Goal: Task Accomplishment & Management: Complete application form

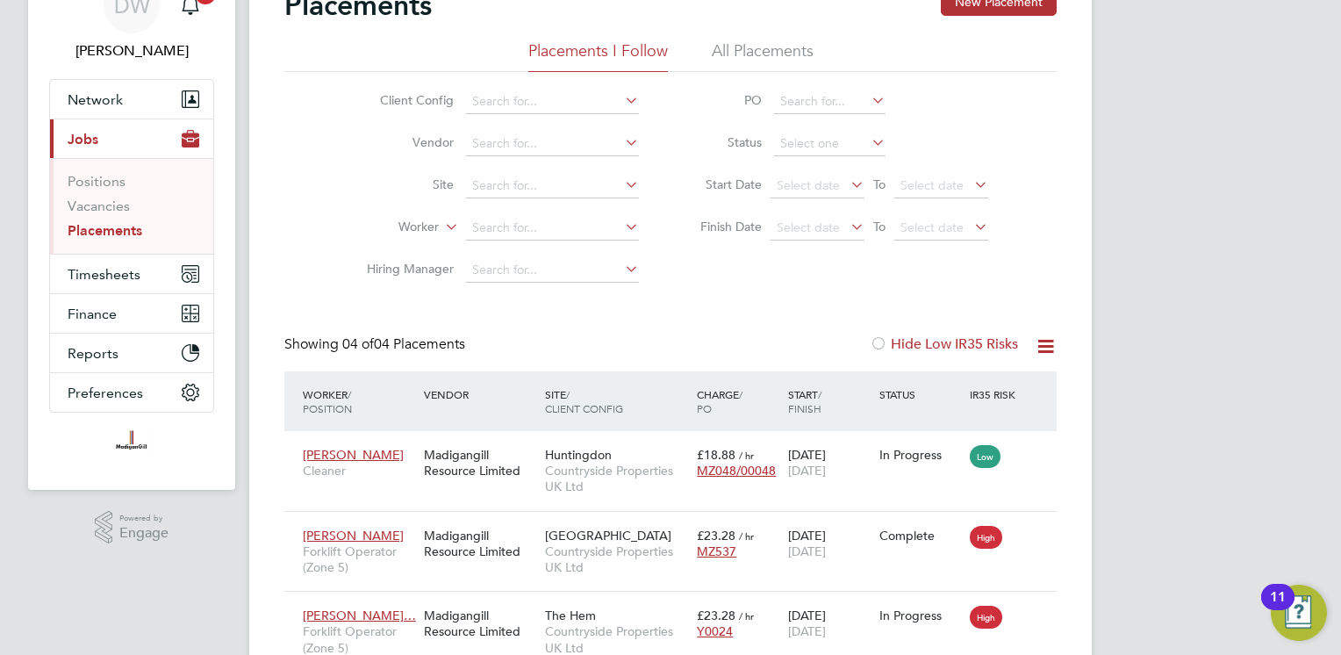
scroll to position [176, 0]
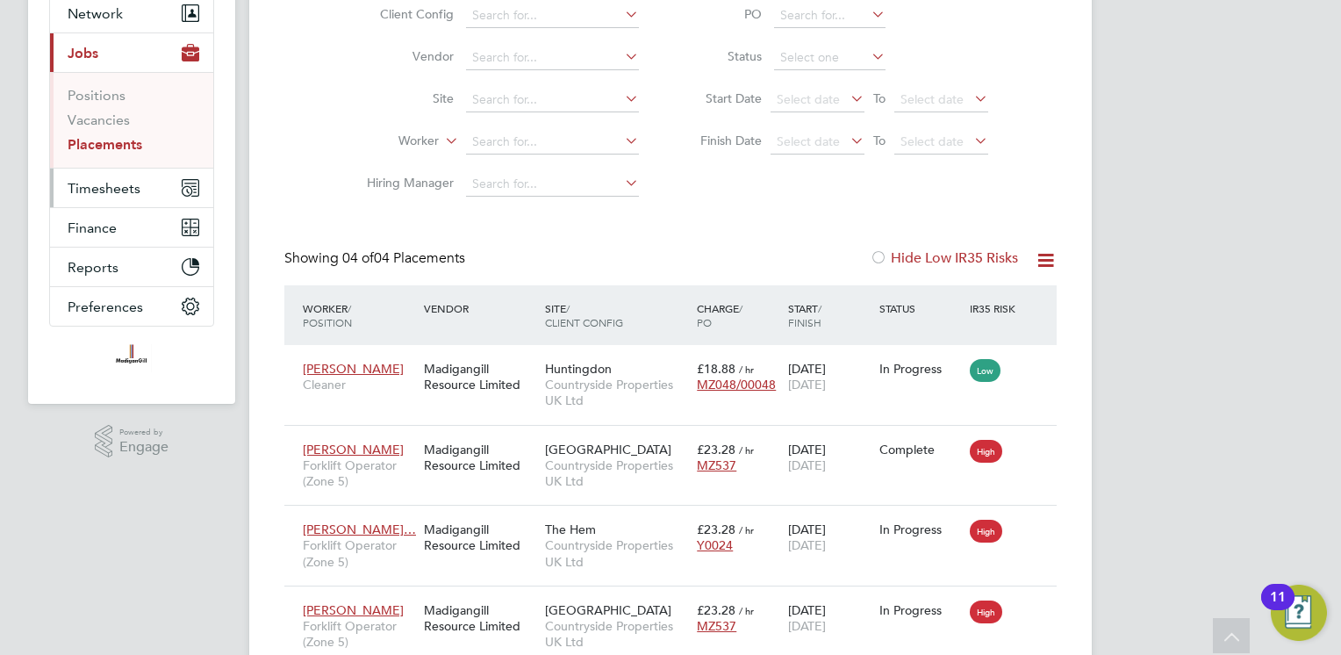
click at [105, 181] on span "Timesheets" at bounding box center [104, 188] width 73 height 17
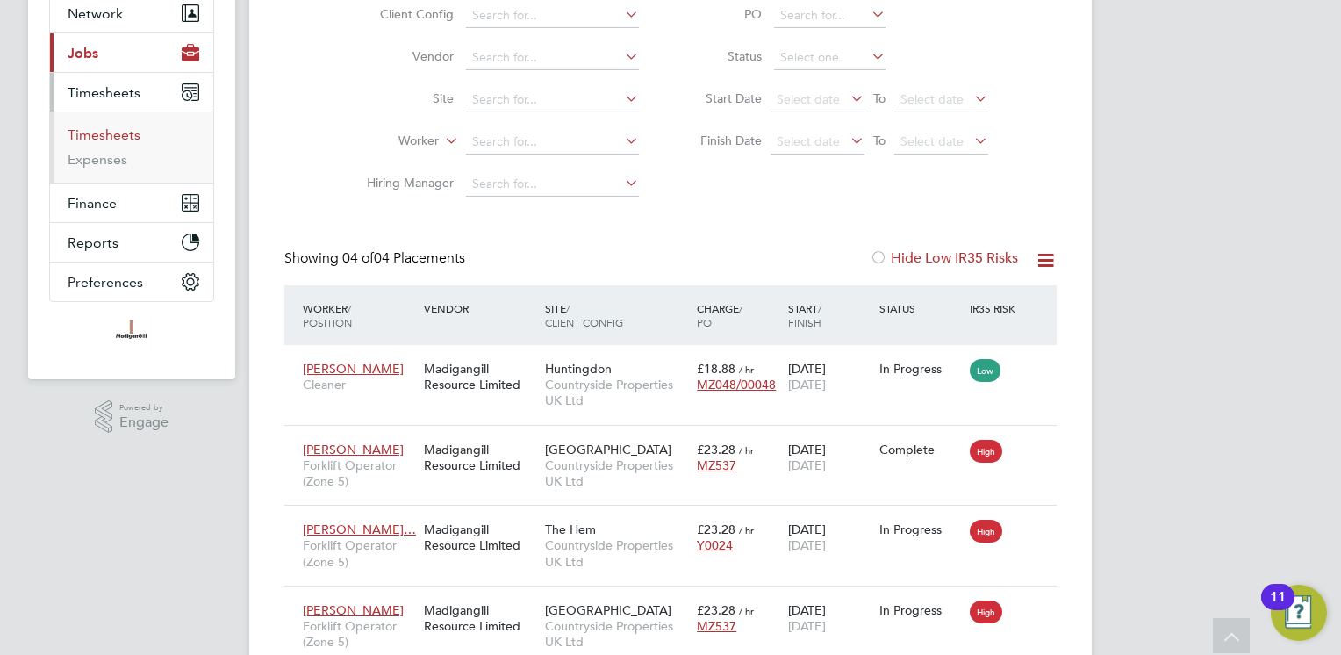
click at [114, 135] on link "Timesheets" at bounding box center [104, 134] width 73 height 17
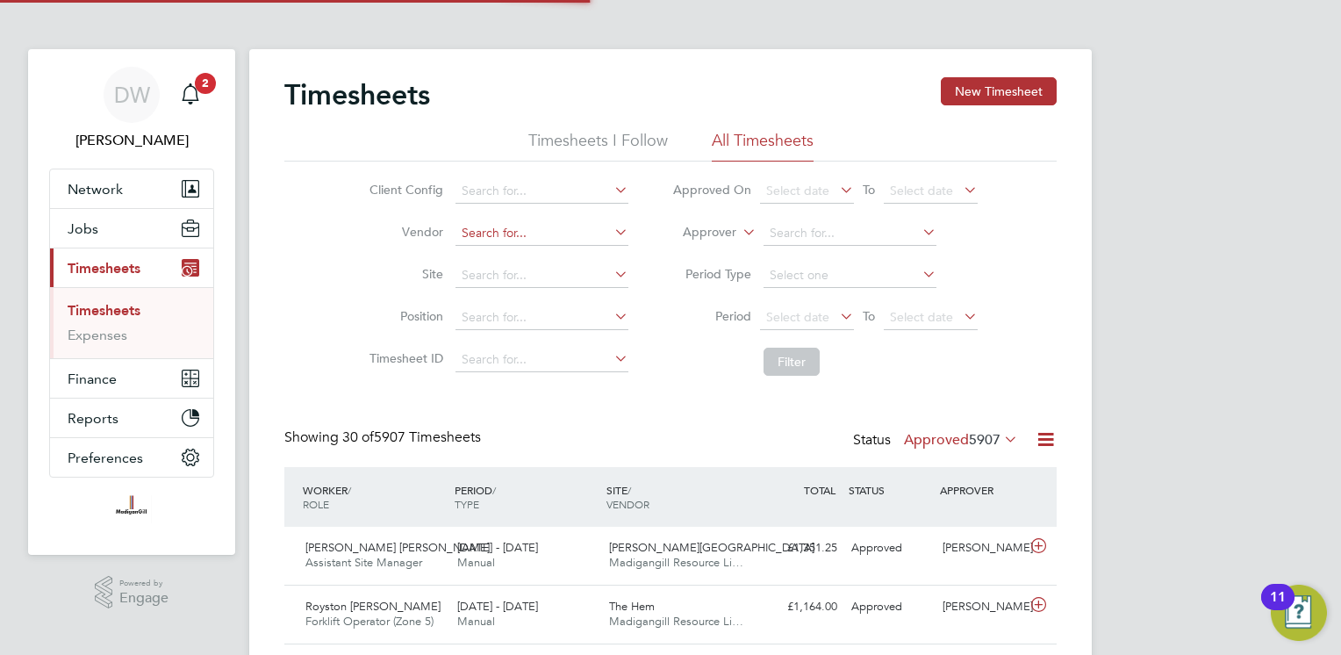
scroll to position [8, 9]
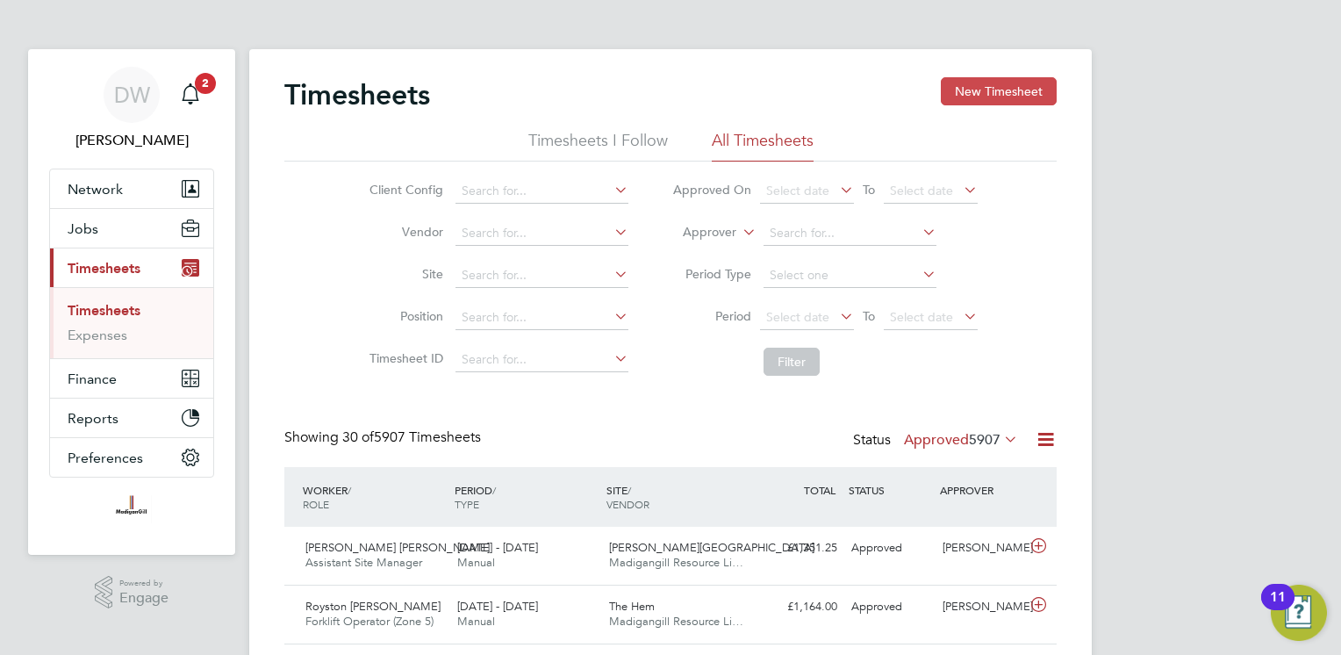
click at [983, 101] on button "New Timesheet" at bounding box center [999, 91] width 116 height 28
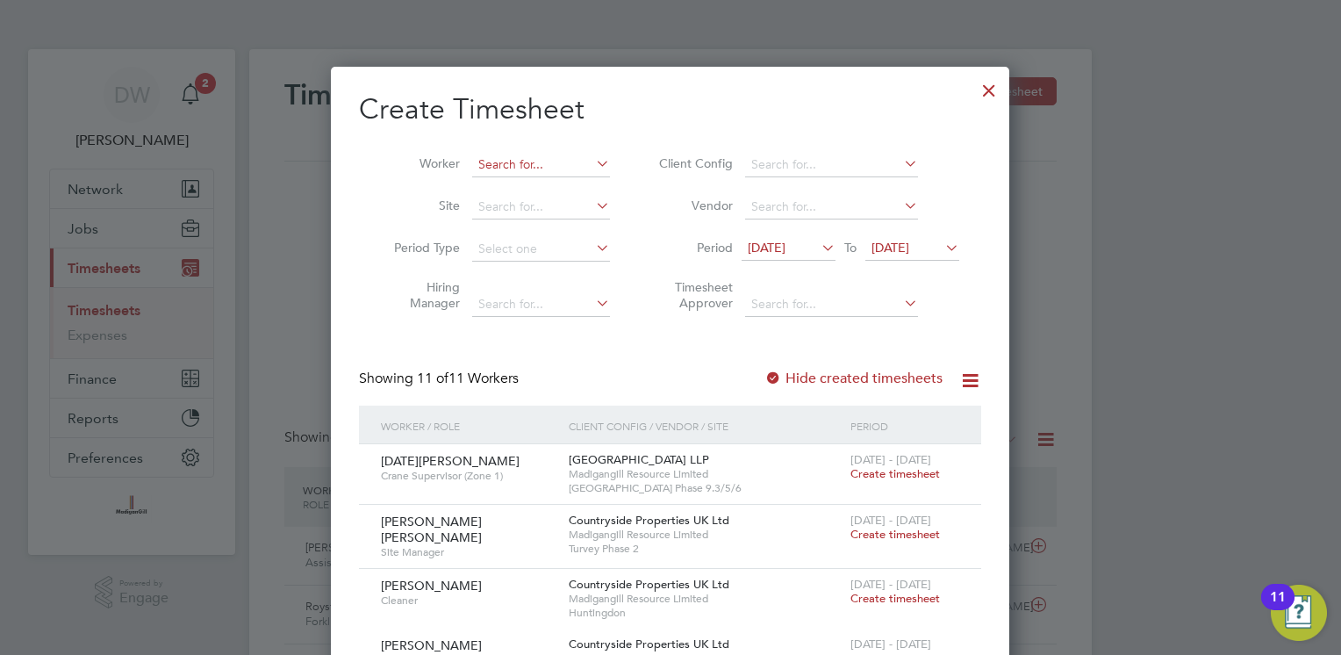
click at [538, 163] on input at bounding box center [541, 165] width 138 height 25
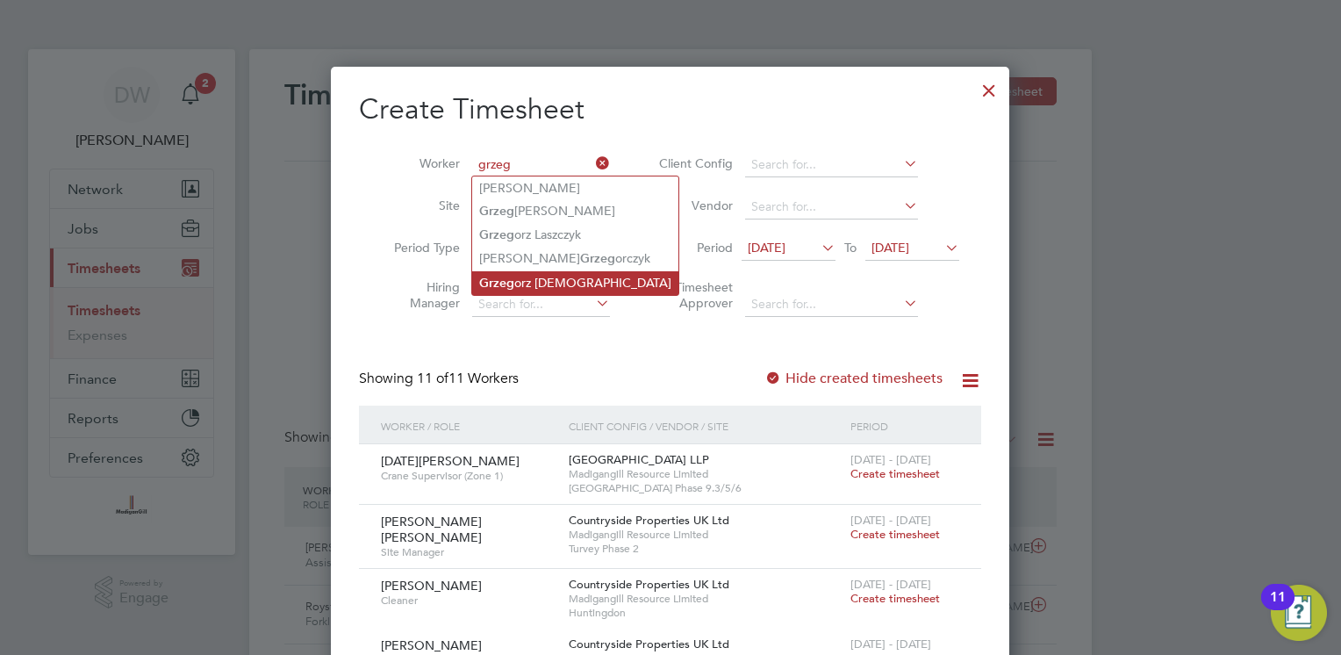
click at [561, 283] on li "Grzeg orz [PERSON_NAME]" at bounding box center [575, 283] width 206 height 24
type input "[PERSON_NAME]"
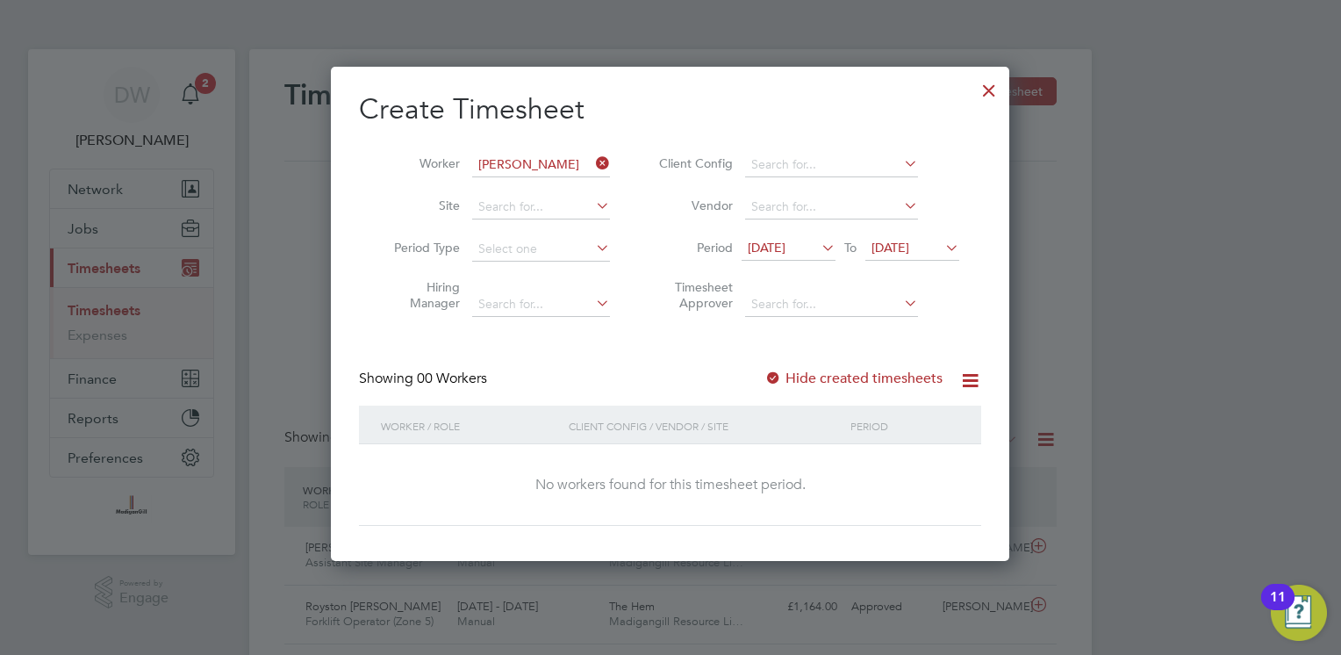
click at [772, 373] on div at bounding box center [774, 379] width 18 height 18
click at [773, 374] on div at bounding box center [774, 379] width 18 height 18
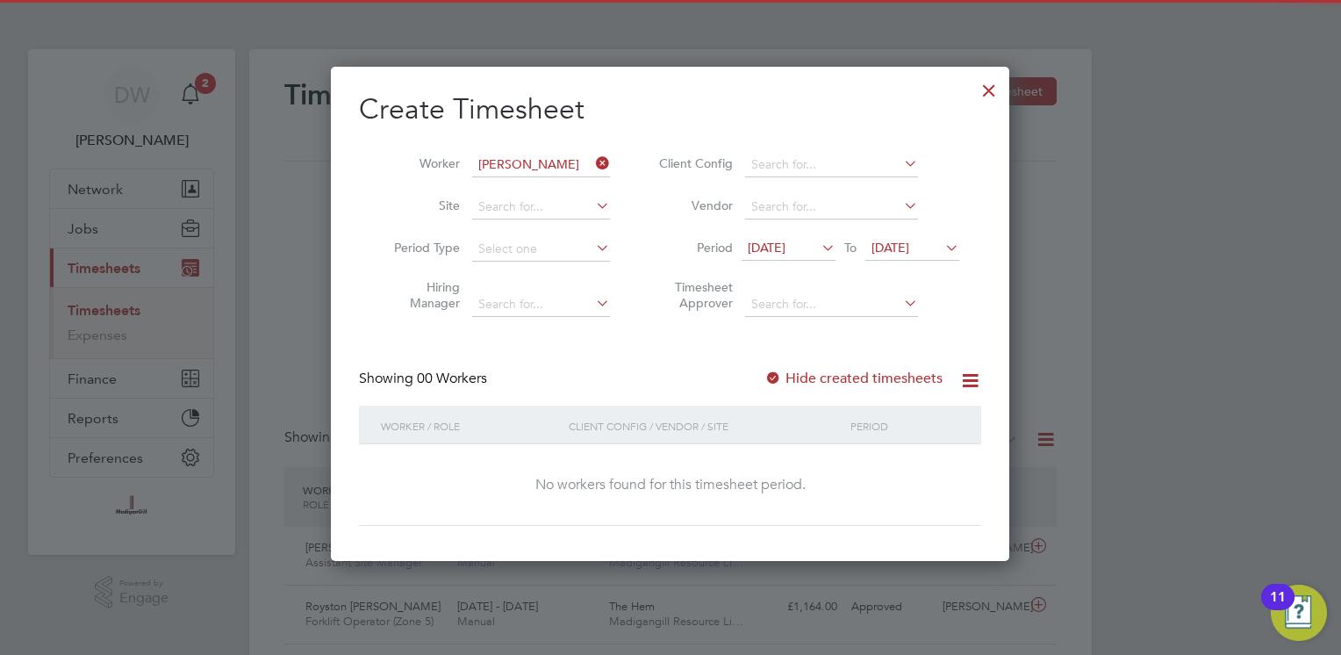
click at [776, 374] on div at bounding box center [774, 379] width 18 height 18
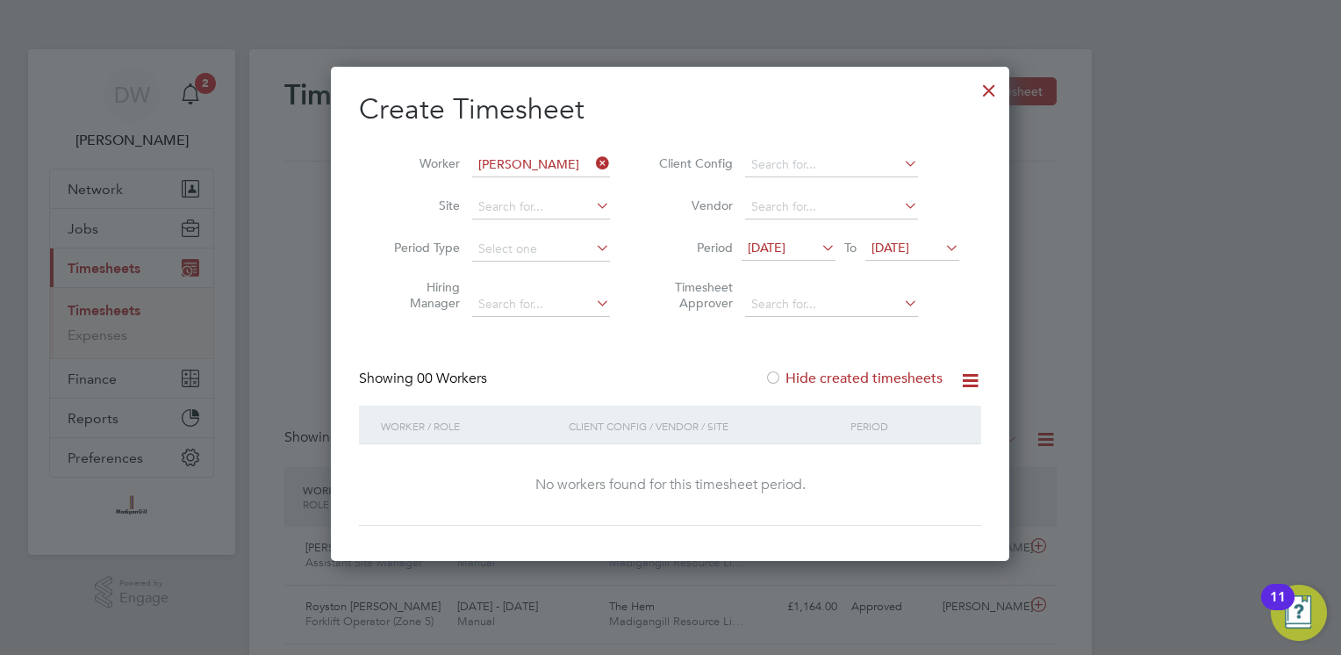
click at [776, 374] on div at bounding box center [774, 379] width 18 height 18
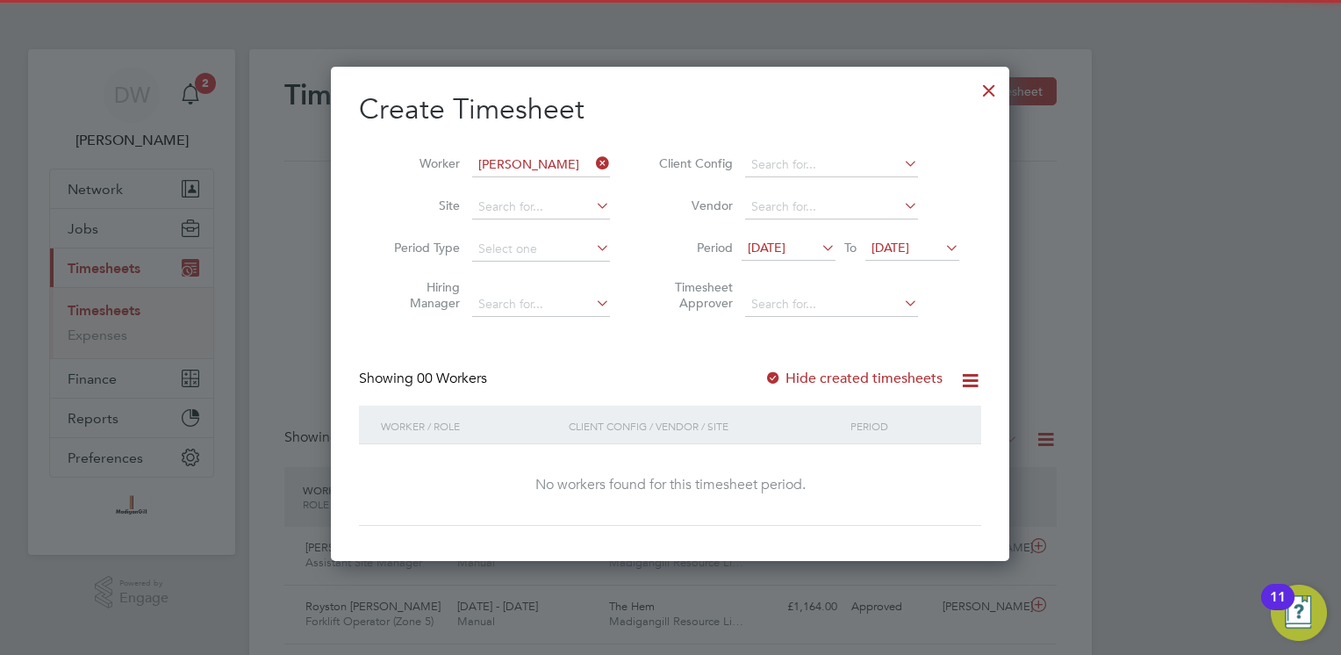
click at [786, 254] on span "[DATE]" at bounding box center [767, 248] width 38 height 16
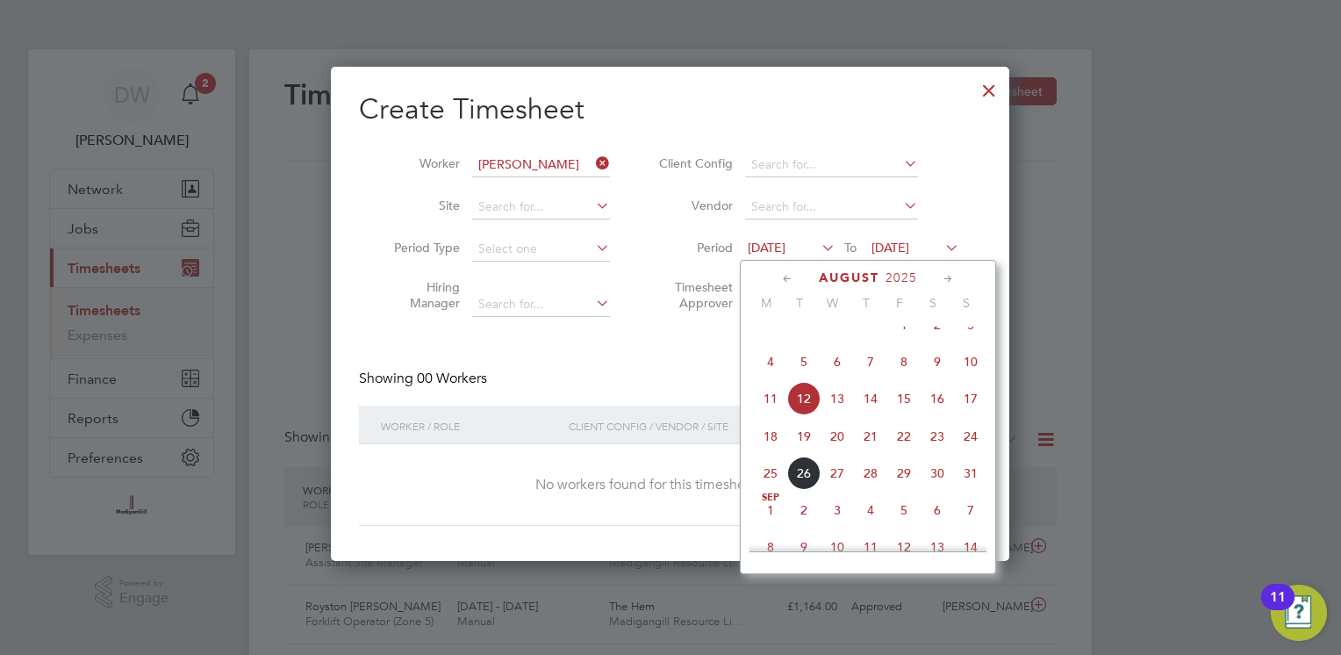
click at [774, 453] on span "18" at bounding box center [770, 436] width 33 height 33
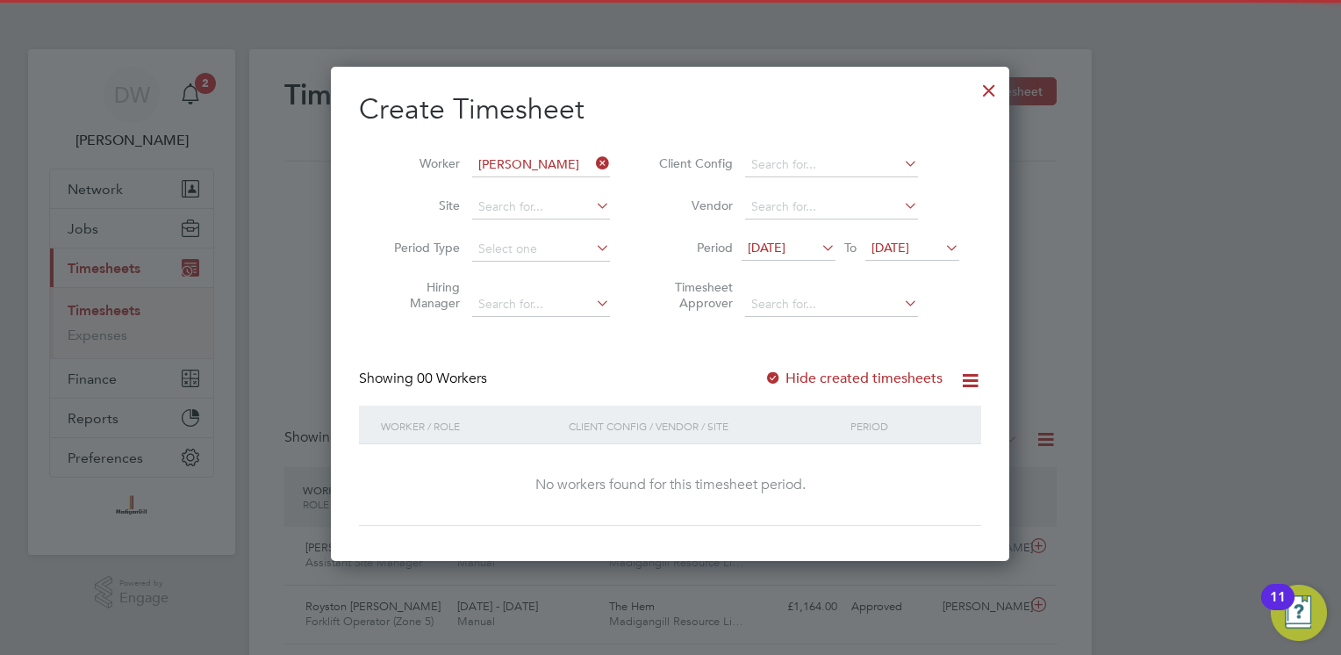
click at [909, 249] on span "[DATE]" at bounding box center [891, 248] width 38 height 16
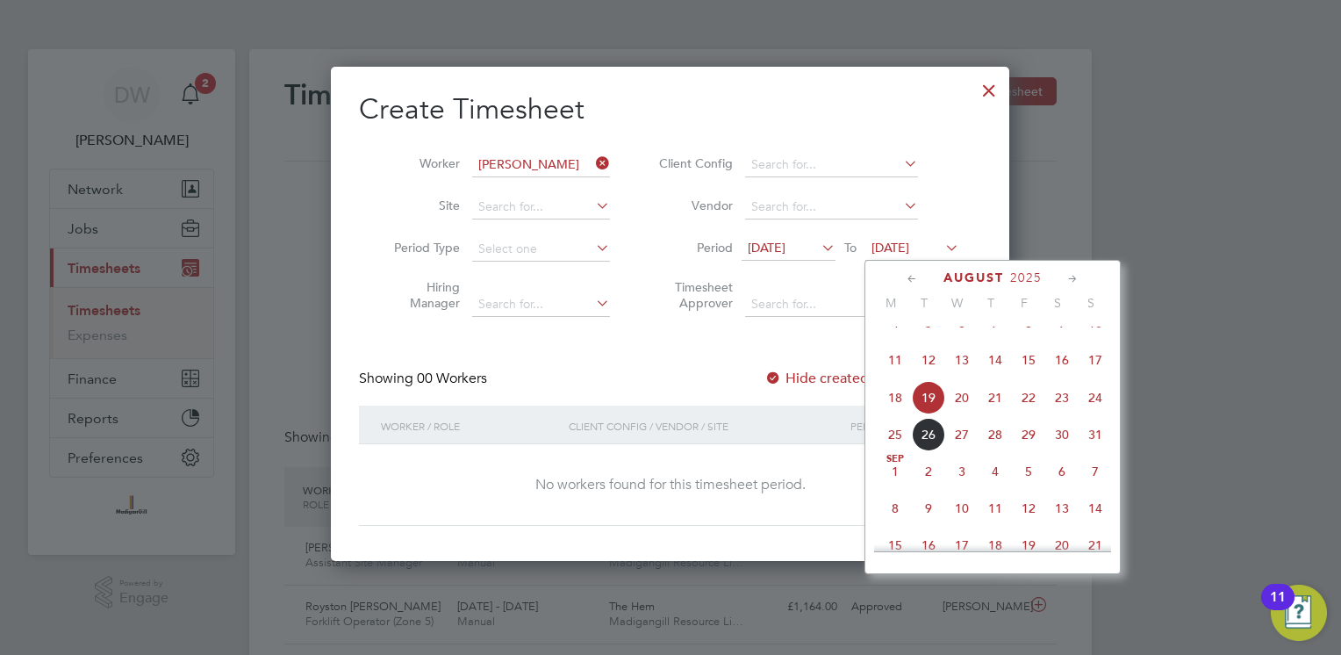
click at [1103, 414] on span "24" at bounding box center [1095, 397] width 33 height 33
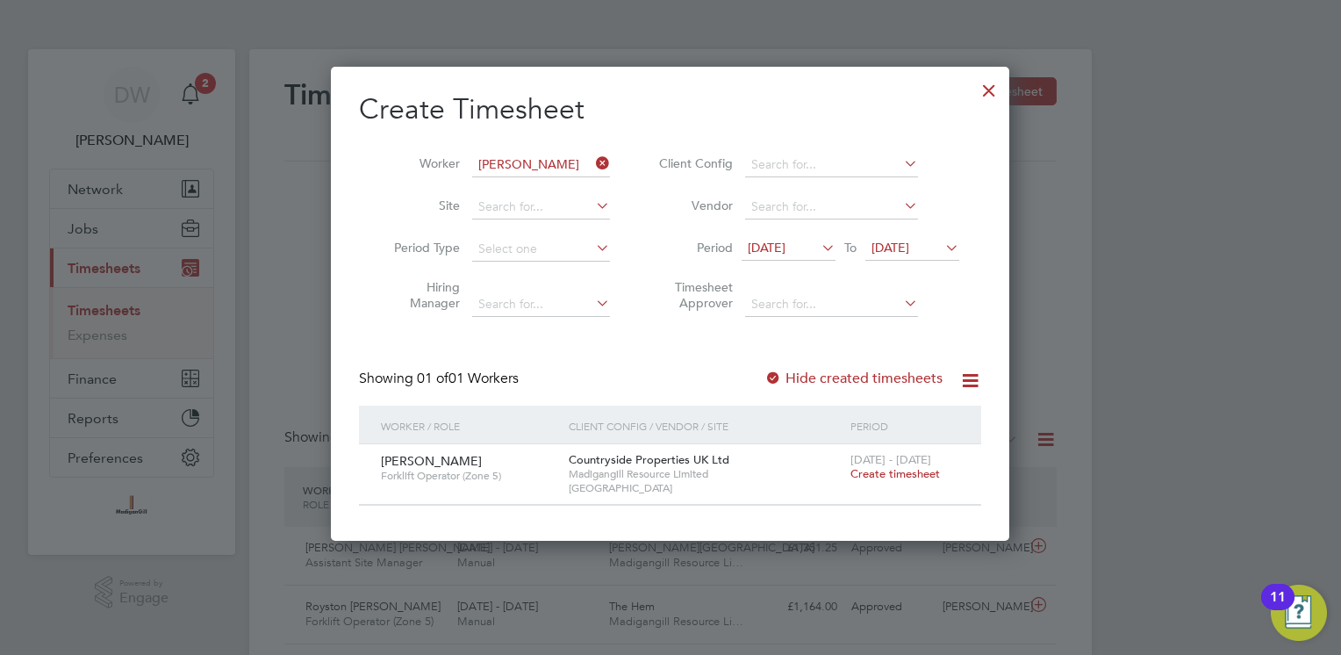
click at [902, 472] on span "Create timesheet" at bounding box center [896, 473] width 90 height 15
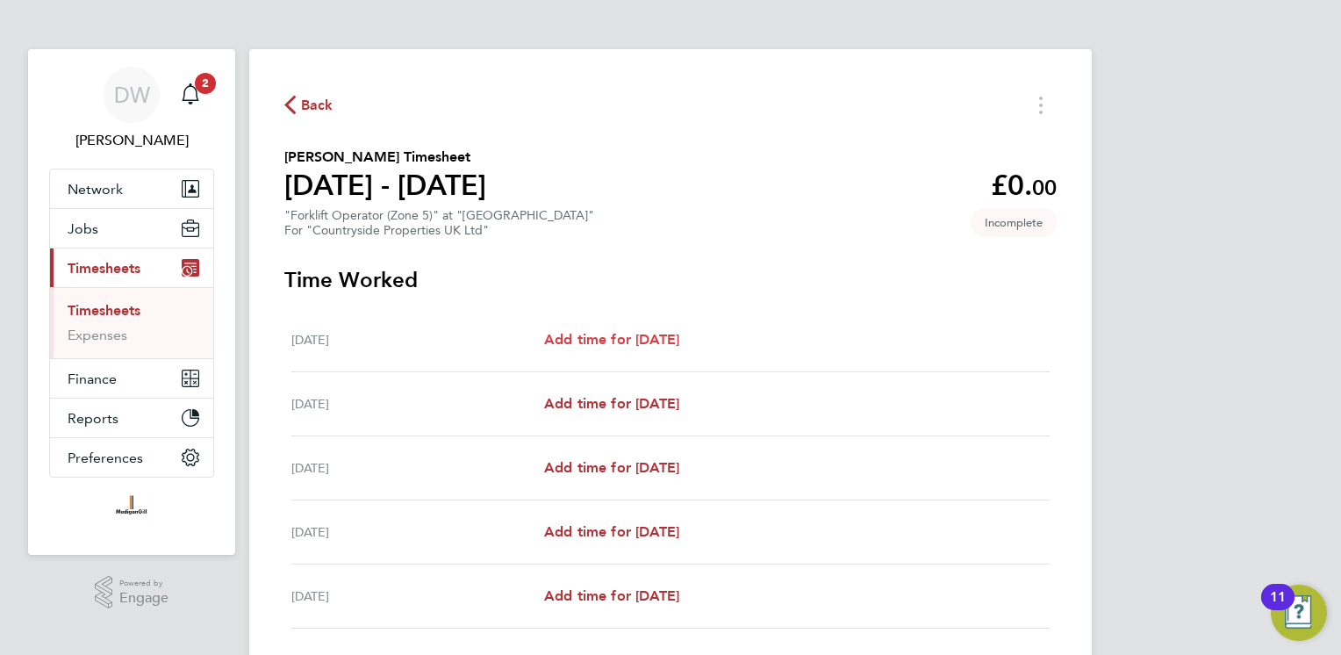
click at [577, 342] on span "Add time for [DATE]" at bounding box center [611, 339] width 135 height 17
select select "30"
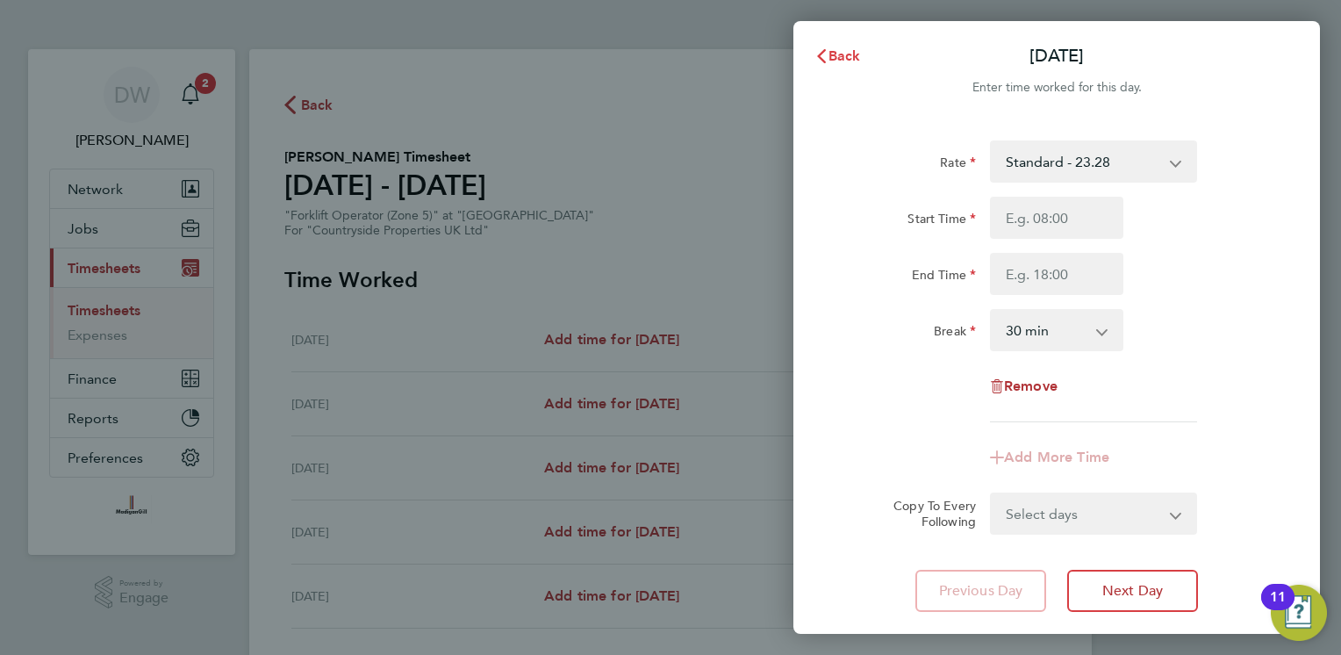
click at [829, 51] on span "Back" at bounding box center [845, 55] width 32 height 17
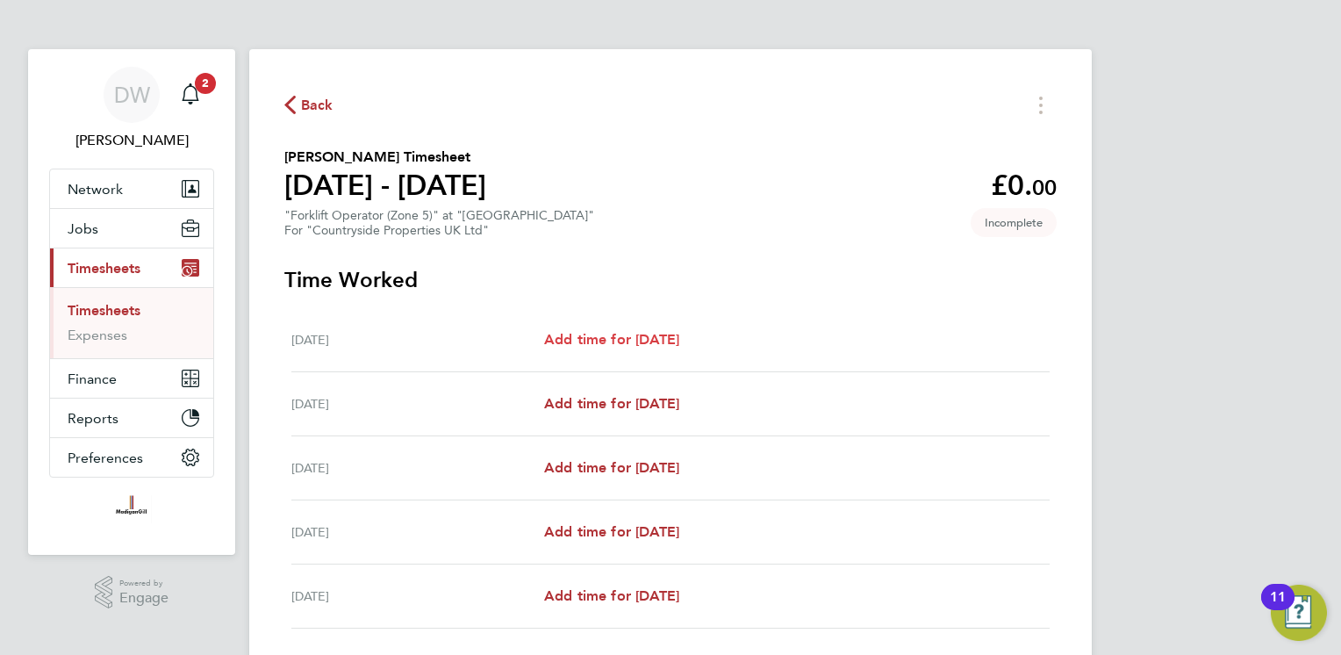
click at [610, 339] on span "Add time for [DATE]" at bounding box center [611, 339] width 135 height 17
select select "30"
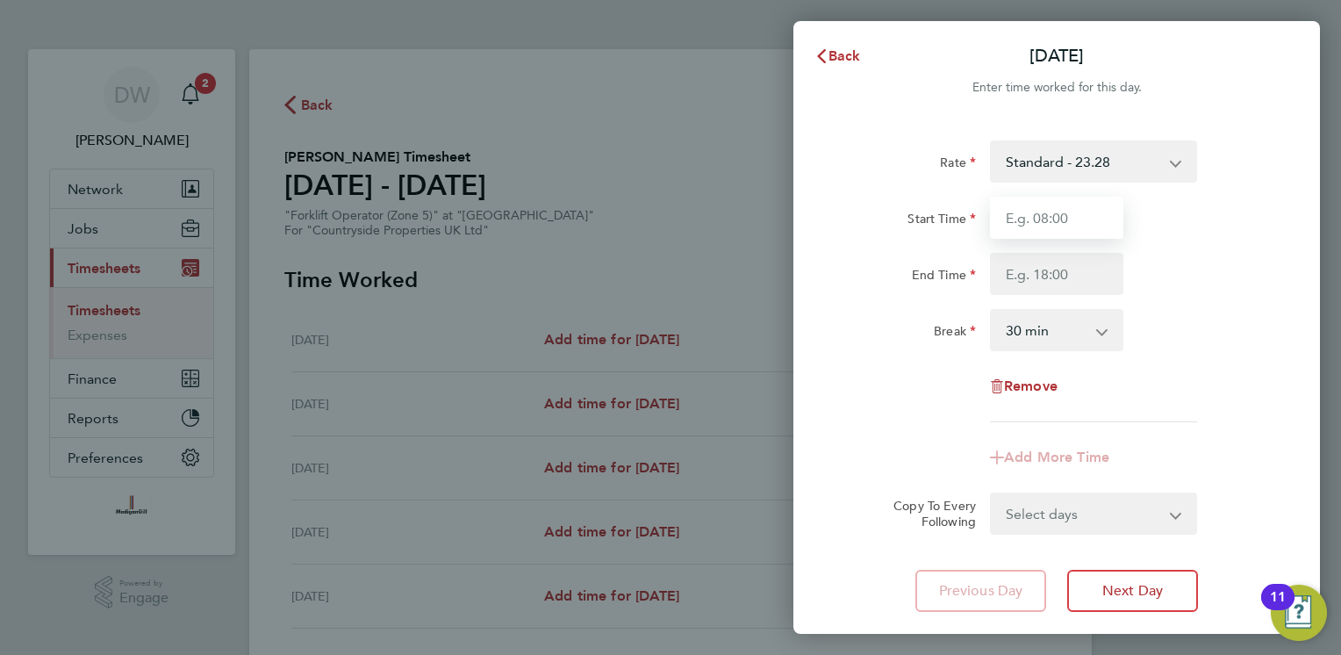
click at [1078, 225] on input "Start Time" at bounding box center [1056, 218] width 133 height 42
type input "07:30"
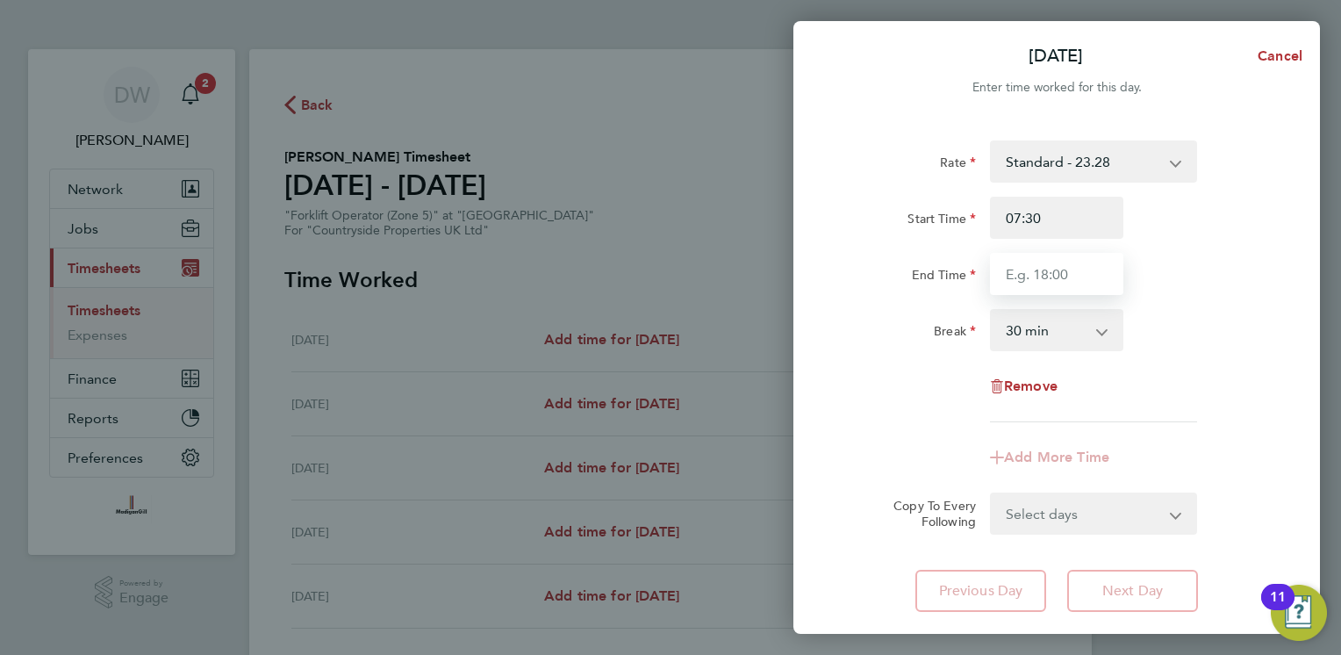
click at [1085, 270] on input "End Time" at bounding box center [1056, 274] width 133 height 42
type input "17:30"
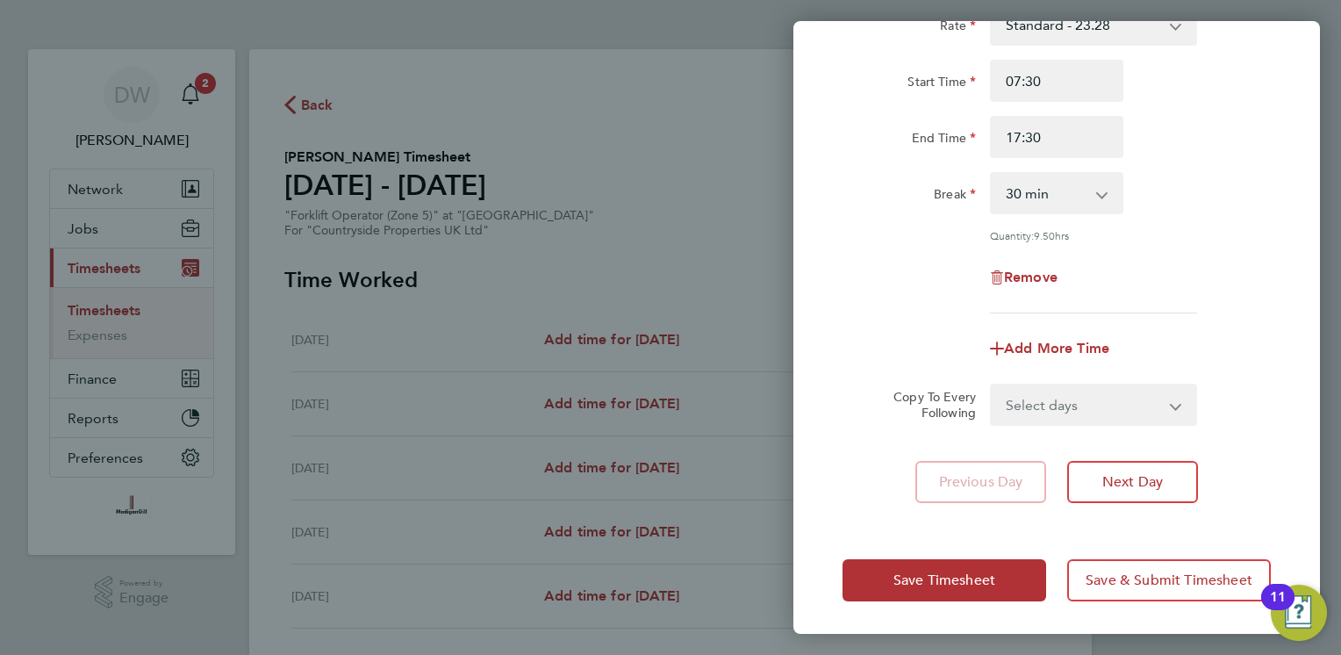
click at [1099, 403] on select "Select days Day Weekday (Mon-Fri) Weekend (Sat-Sun) [DATE] [DATE] [DATE] [DATE]" at bounding box center [1084, 404] width 184 height 39
select select "WEEKDAY"
click at [992, 385] on select "Select days Day Weekday (Mon-Fri) Weekend (Sat-Sun) [DATE] [DATE] [DATE] [DATE]" at bounding box center [1084, 404] width 184 height 39
select select "[DATE]"
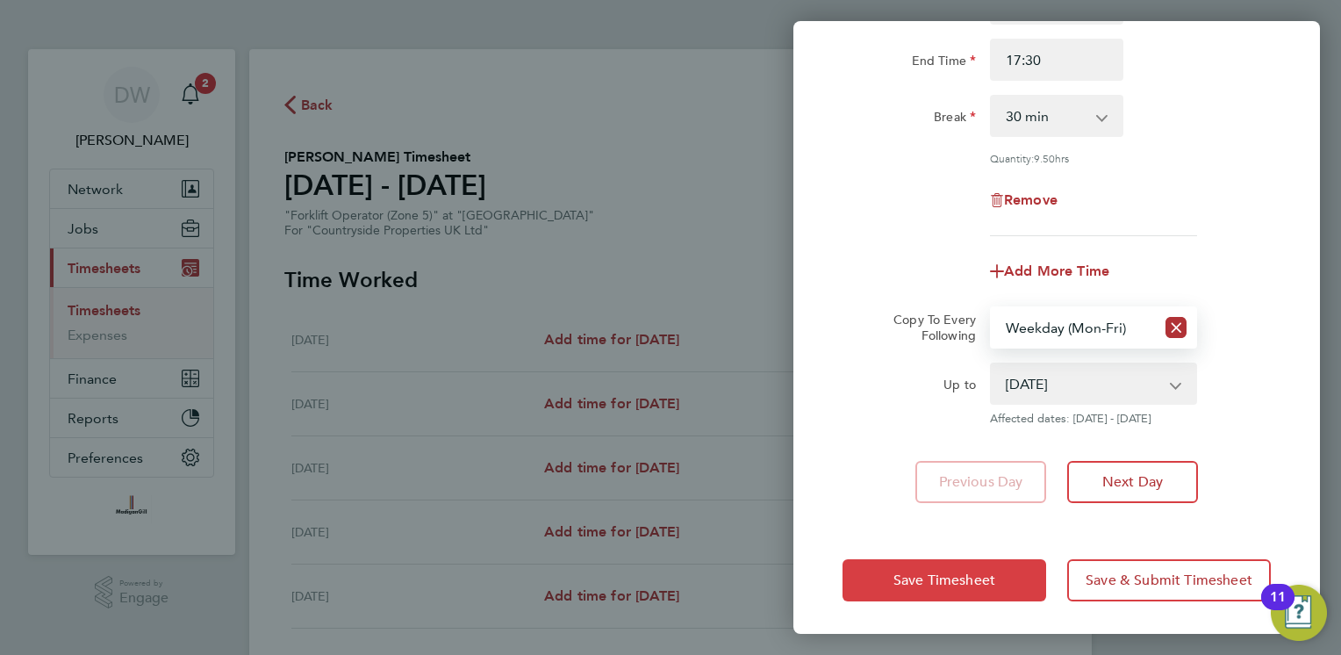
click at [955, 564] on button "Save Timesheet" at bounding box center [945, 580] width 204 height 42
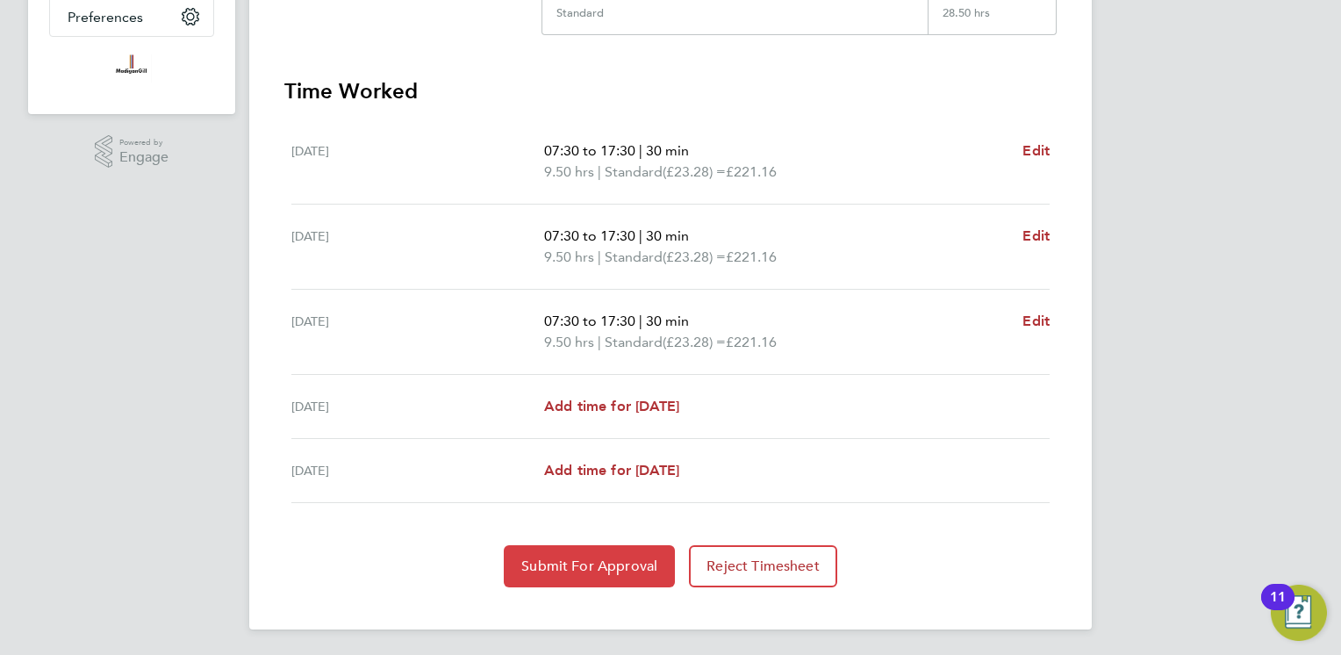
click at [608, 554] on button "Submit For Approval" at bounding box center [589, 566] width 171 height 42
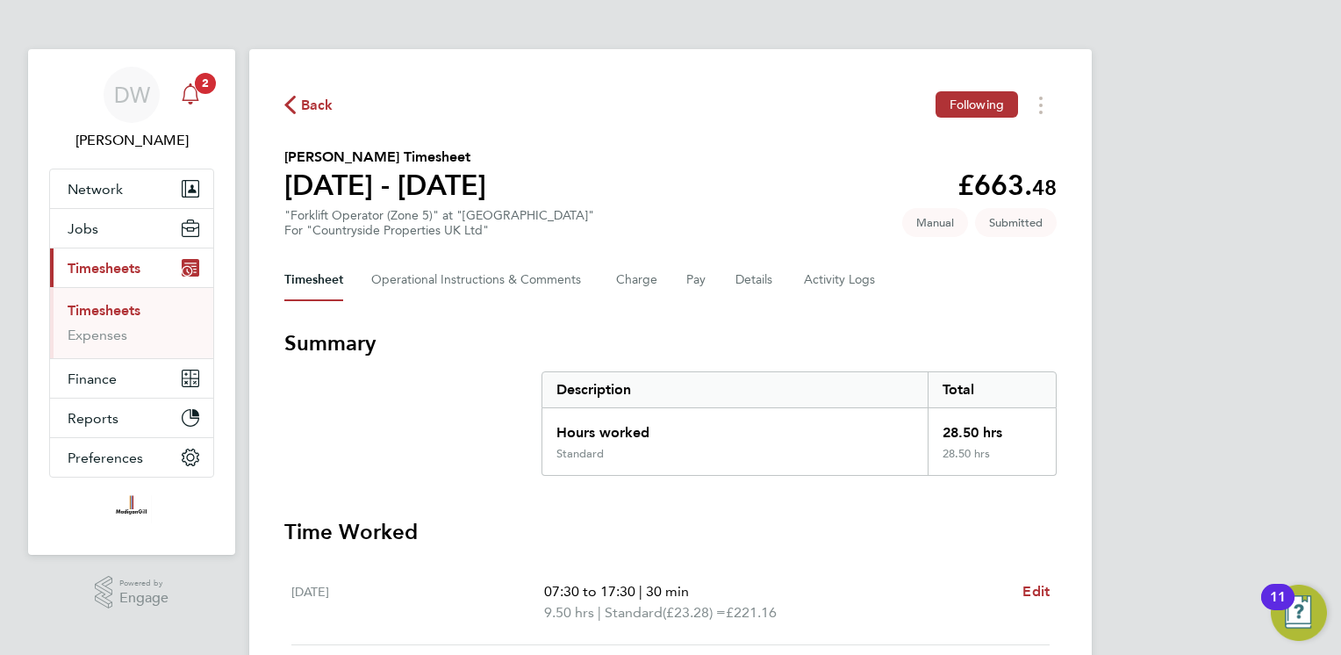
click at [191, 97] on icon "Main navigation" at bounding box center [190, 93] width 21 height 21
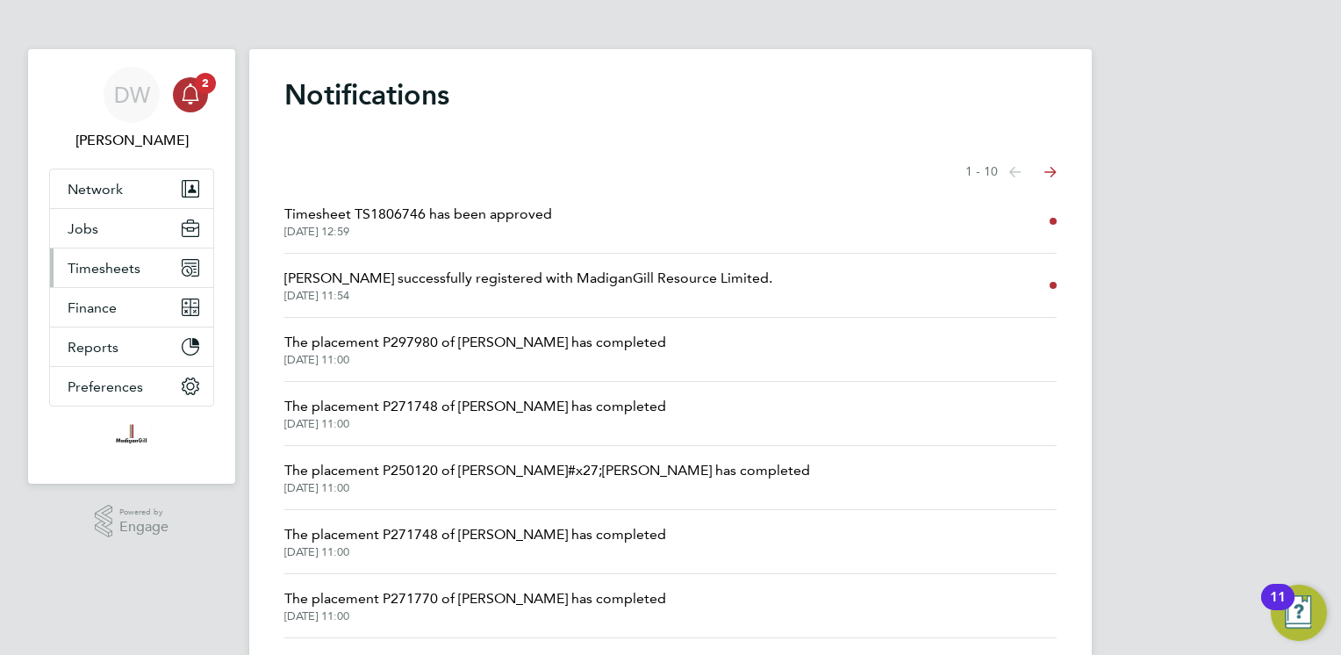
click at [104, 273] on span "Timesheets" at bounding box center [104, 268] width 73 height 17
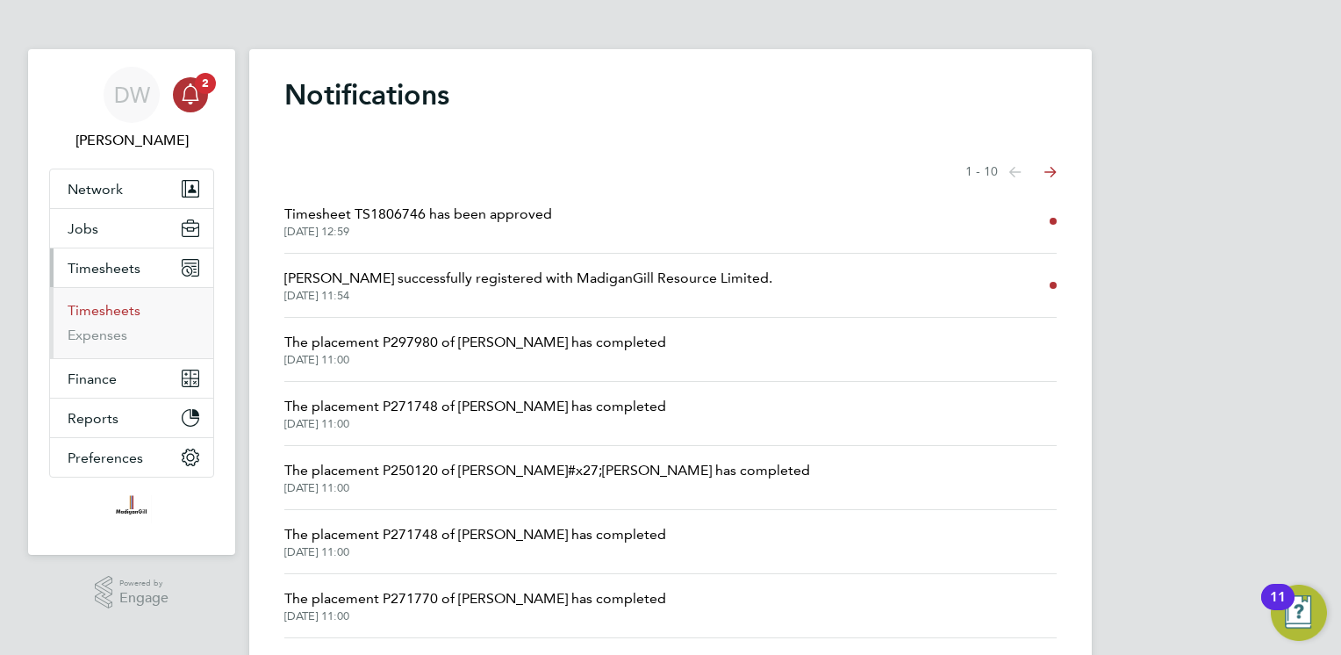
click at [97, 310] on link "Timesheets" at bounding box center [104, 310] width 73 height 17
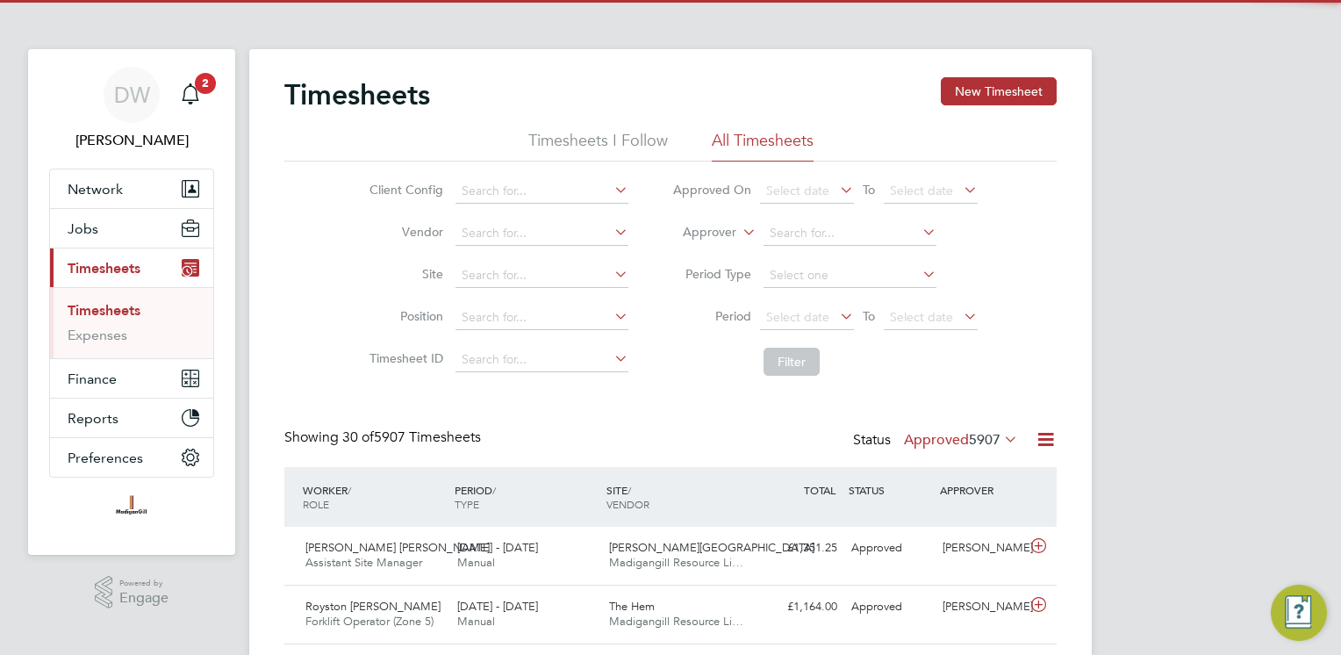
scroll to position [44, 153]
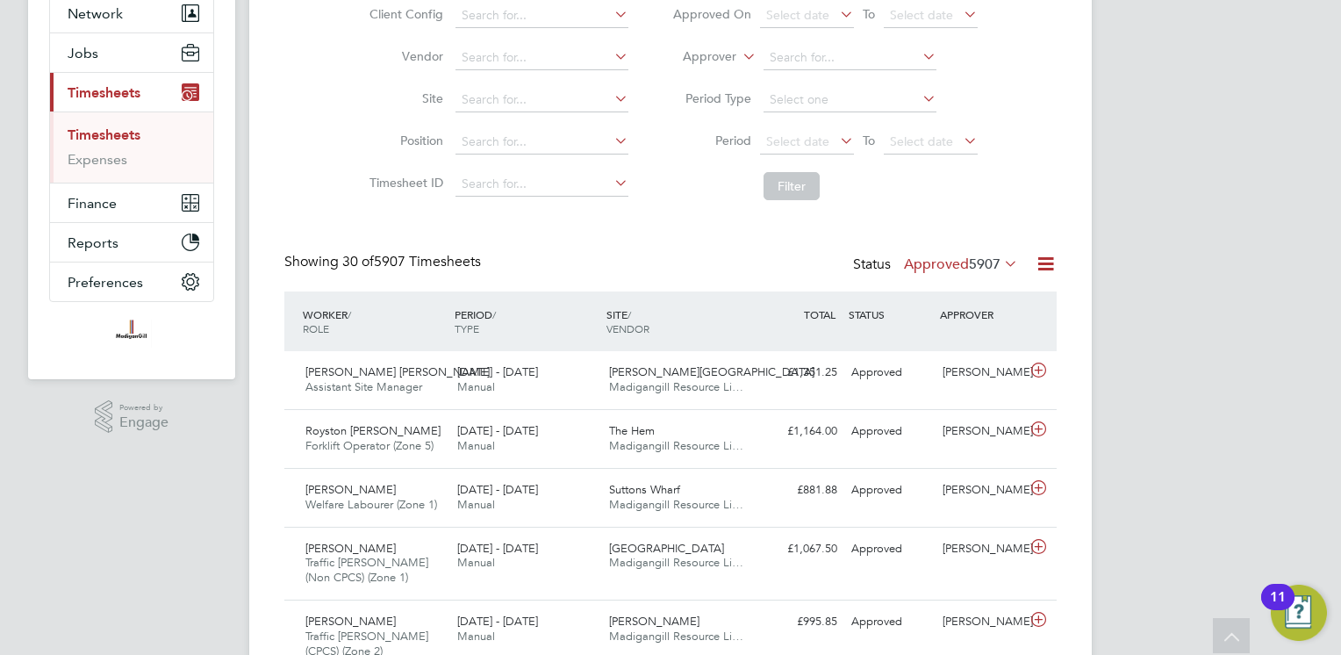
click at [952, 268] on label "Approved 5907" at bounding box center [961, 264] width 114 height 18
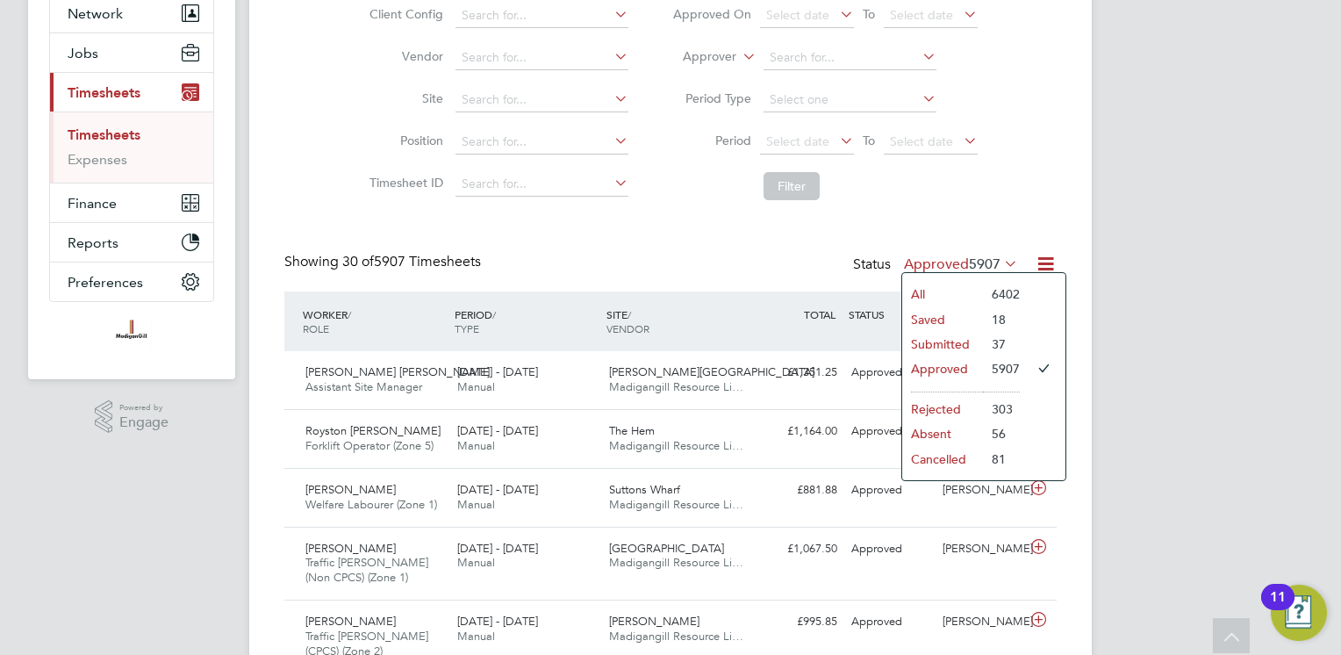
click at [949, 342] on li "Submitted" at bounding box center [942, 344] width 81 height 25
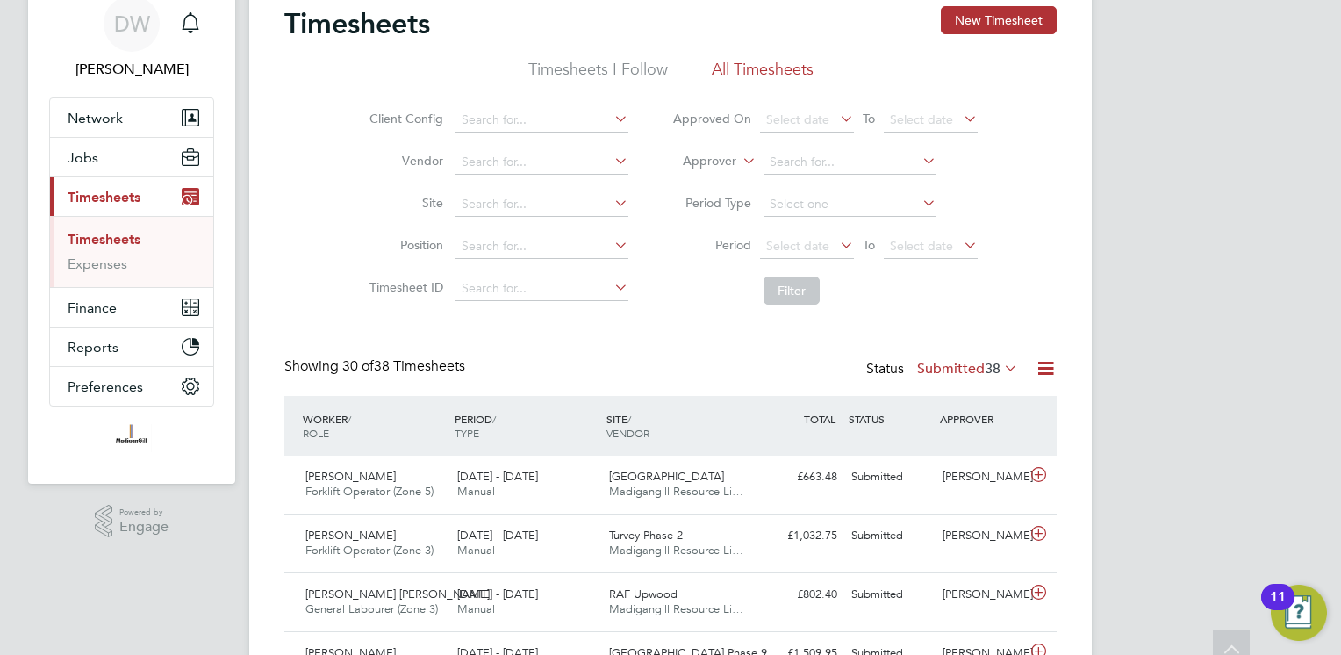
scroll to position [0, 0]
